Goal: Task Accomplishment & Management: Complete application form

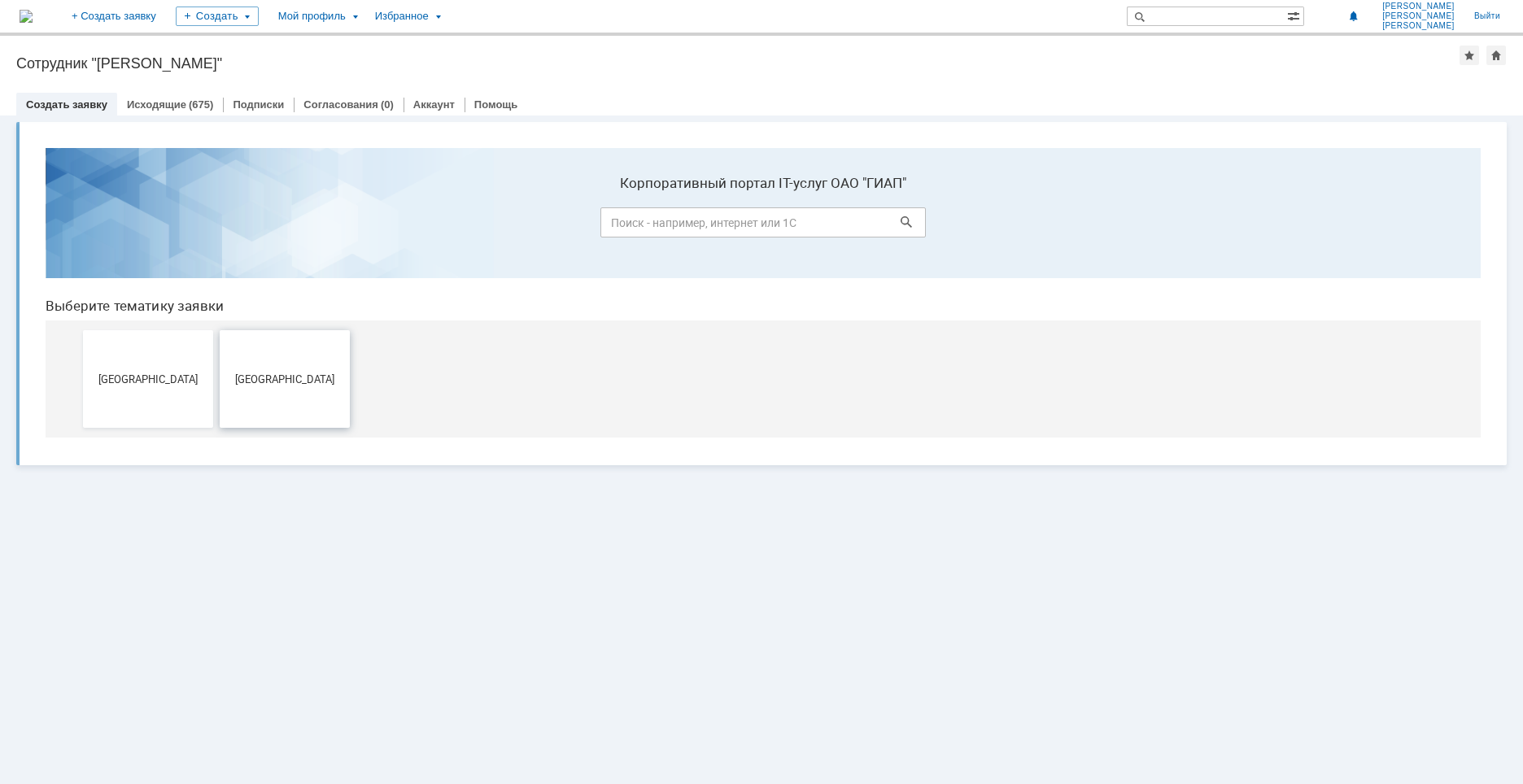
click at [293, 390] on button "[GEOGRAPHIC_DATA]" at bounding box center [285, 379] width 131 height 98
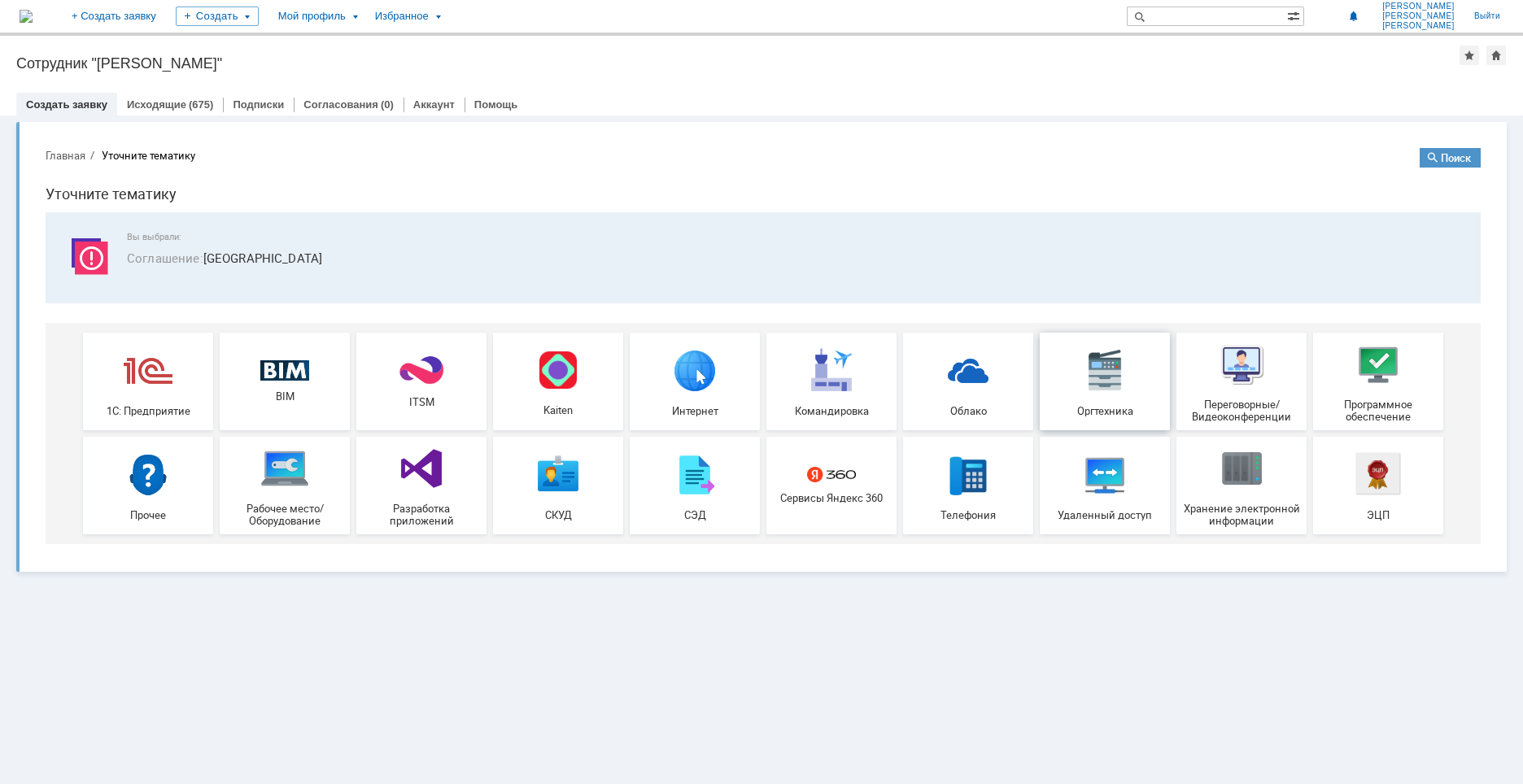
click at [1112, 392] on img at bounding box center [1104, 370] width 48 height 48
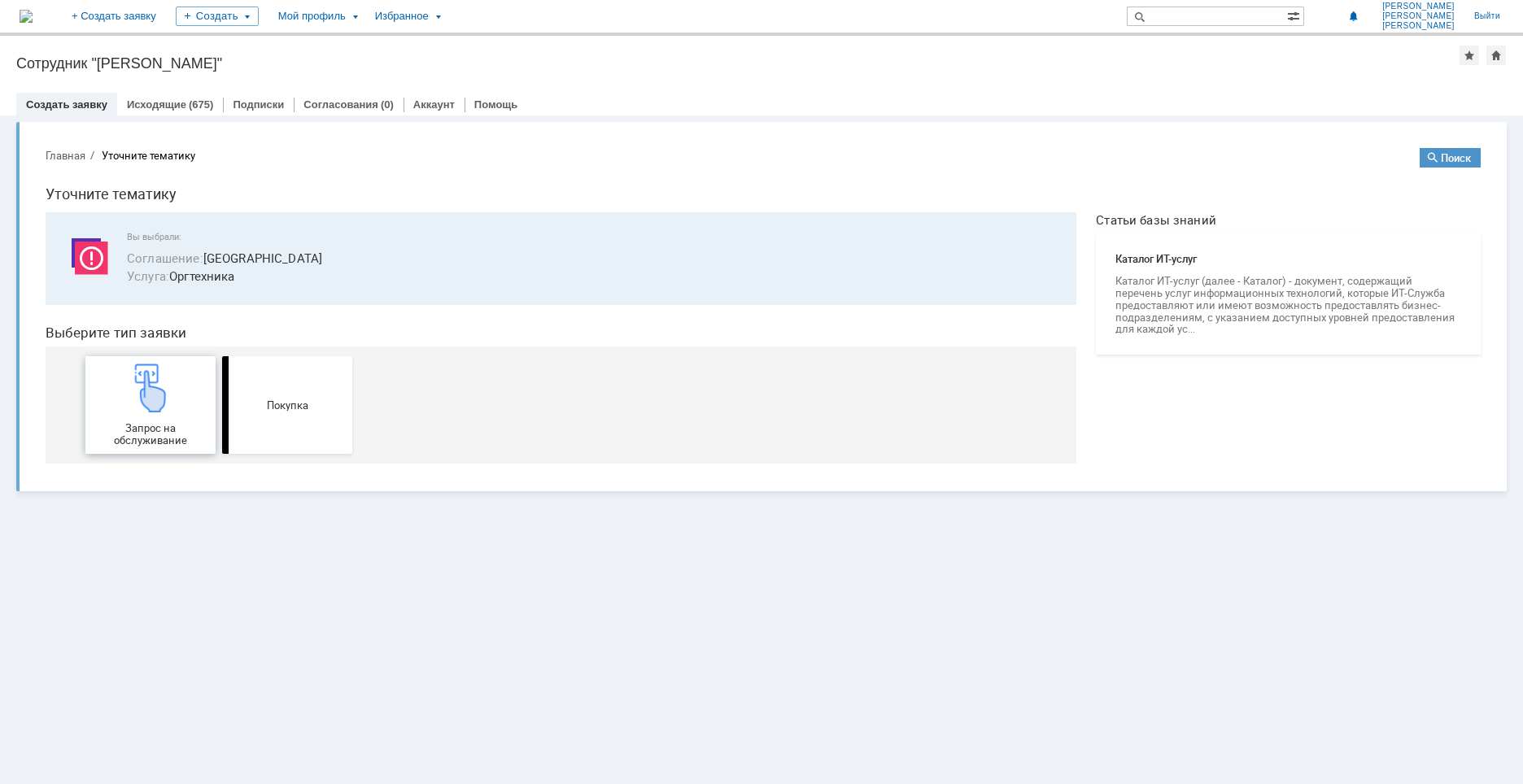
click at [164, 422] on div "Запрос на обслуживание" at bounding box center [151, 404] width 121 height 83
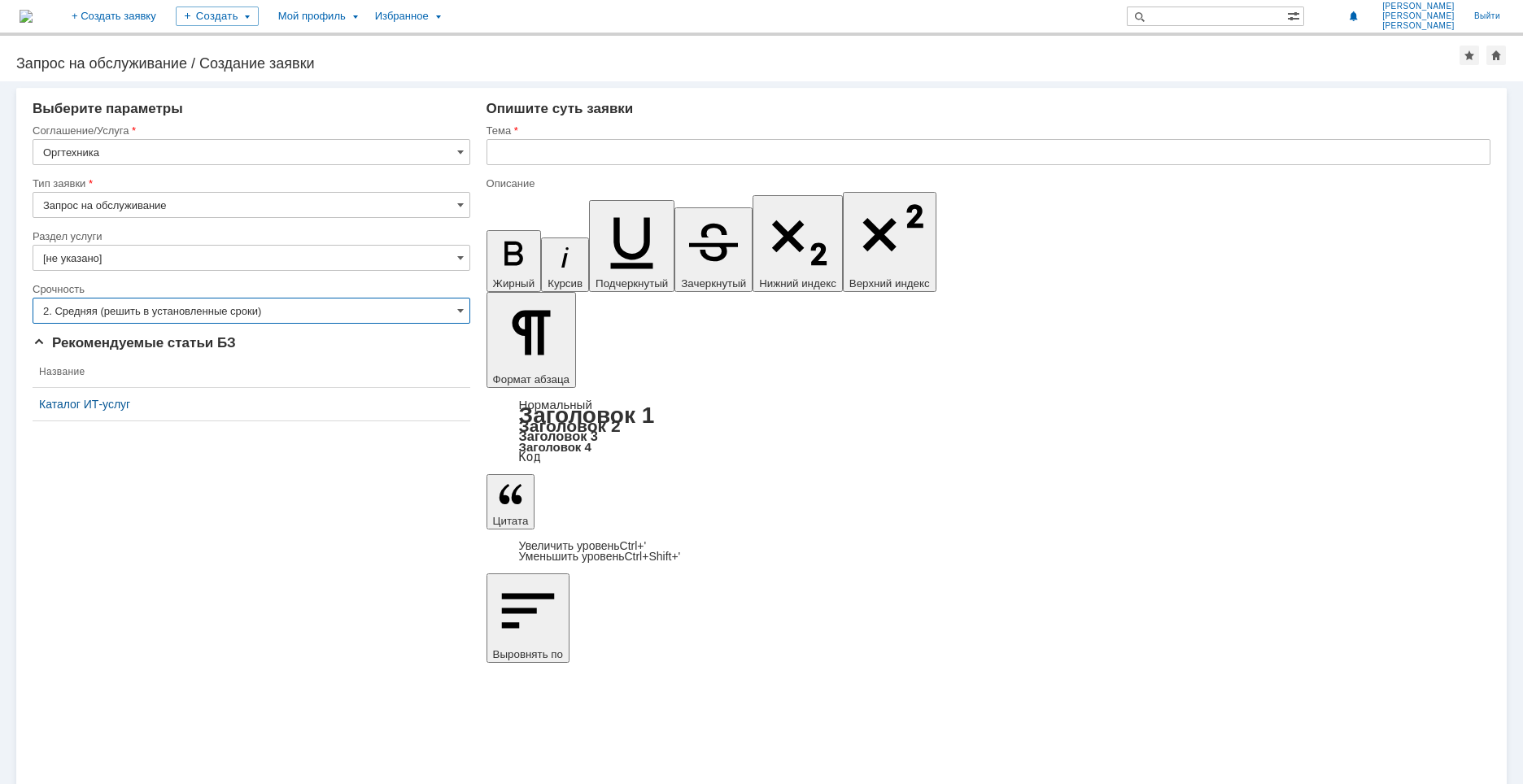
click at [232, 305] on input "2. Средняя (решить в установленные сроки)" at bounding box center [251, 310] width 437 height 26
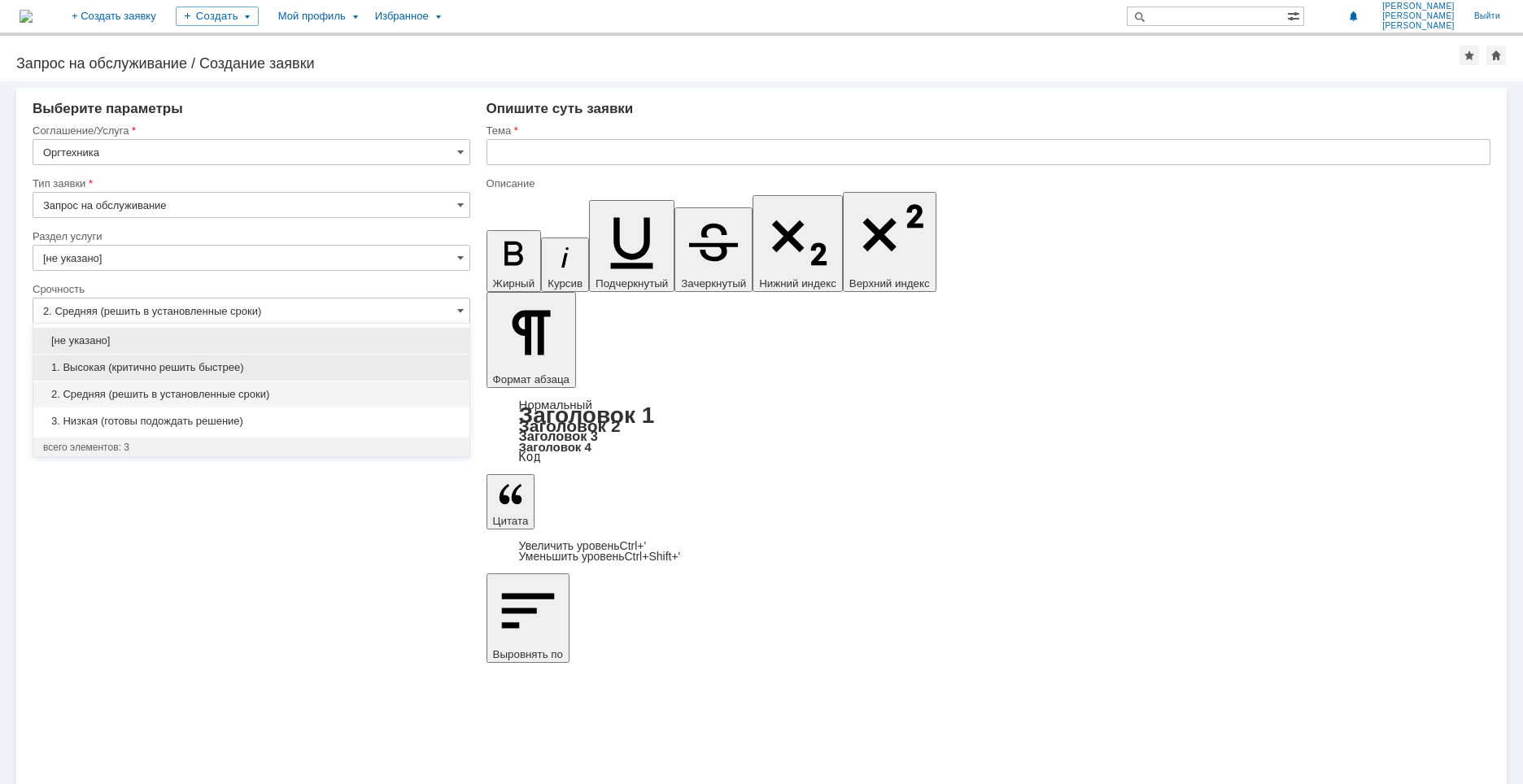
click at [217, 370] on span "1. Высокая (критично решить быстрее)" at bounding box center [251, 368] width 416 height 13
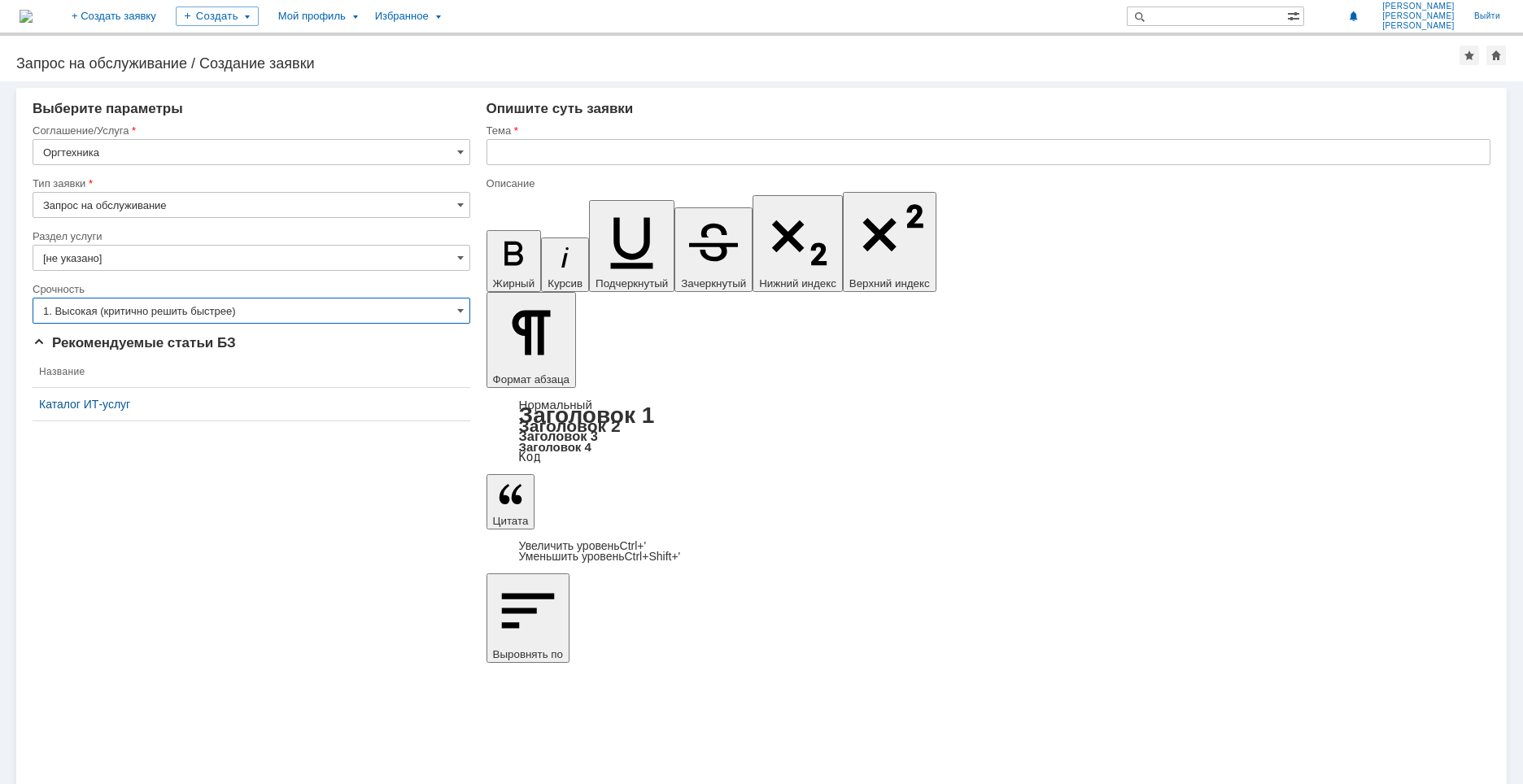
type input "1. Высокая (критично решить быстрее)"
click at [553, 146] on input "text" at bounding box center [989, 152] width 1004 height 26
drag, startPoint x: 664, startPoint y: 150, endPoint x: 488, endPoint y: 148, distance: 176.0
click at [488, 148] on input "Установить рулон А1 на LP-2070" at bounding box center [989, 152] width 1004 height 26
type input "Установить рулон А1 на LP-2070"
